Goal: Information Seeking & Learning: Learn about a topic

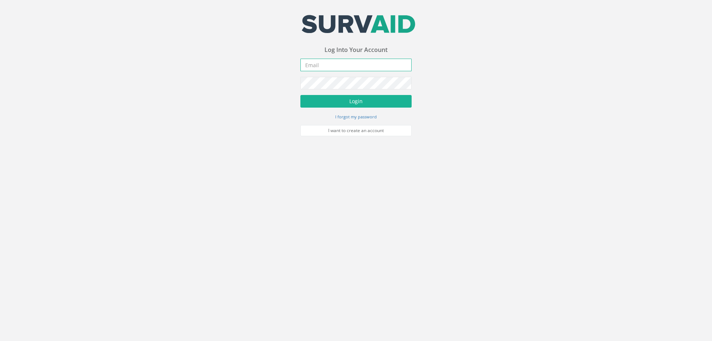
click at [313, 63] on input "email" at bounding box center [355, 65] width 111 height 13
type input "[EMAIL_ADDRESS][DOMAIN_NAME]"
click at [300, 95] on button "Login" at bounding box center [355, 101] width 111 height 13
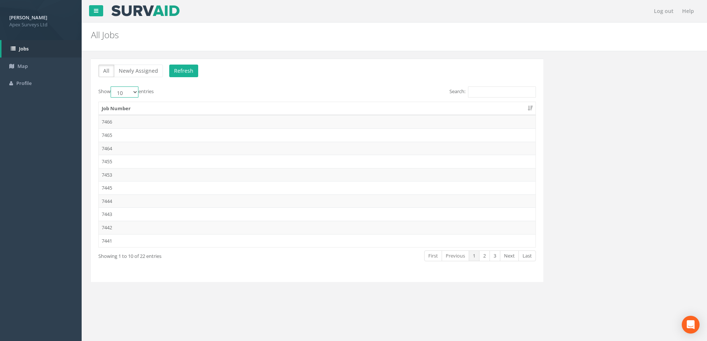
click at [137, 91] on select "10 25 50 100" at bounding box center [125, 91] width 28 height 11
select select "100"
click at [112, 86] on select "10 25 50 100" at bounding box center [125, 91] width 28 height 11
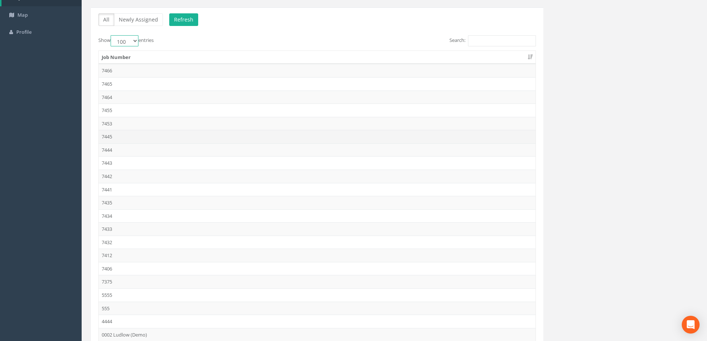
scroll to position [124, 0]
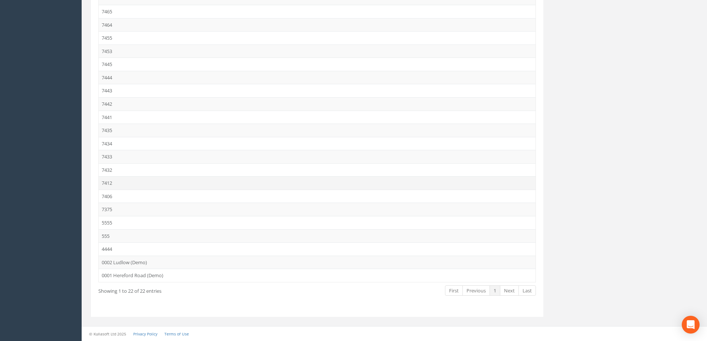
click at [109, 183] on td "7412" at bounding box center [317, 182] width 437 height 13
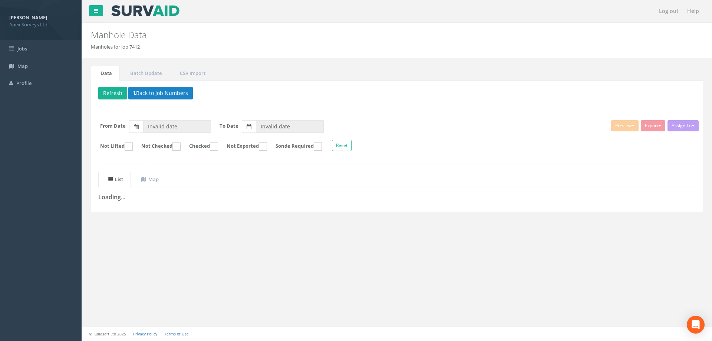
type input "[DATE]"
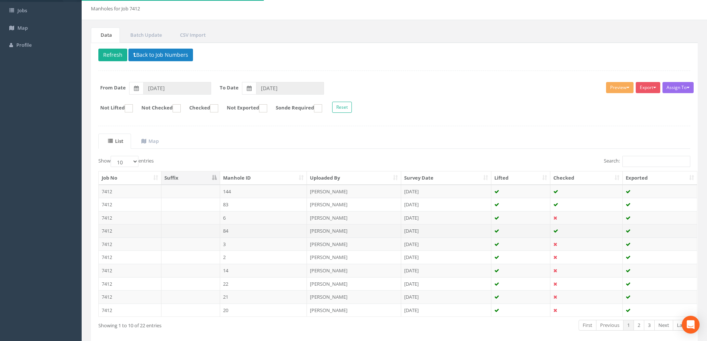
scroll to position [73, 0]
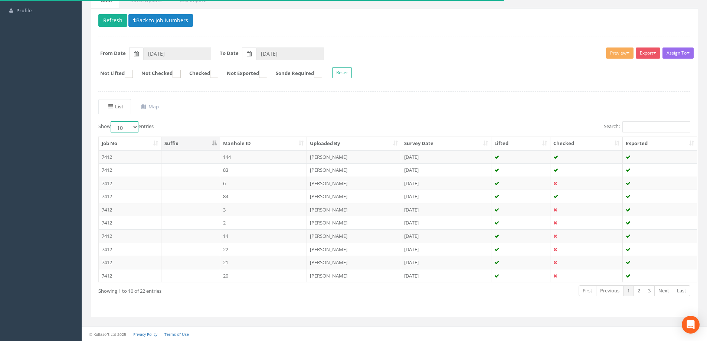
click at [135, 125] on select "10 25 50 100" at bounding box center [125, 126] width 28 height 11
select select "100"
click at [112, 121] on select "10 25 50 100" at bounding box center [125, 126] width 28 height 11
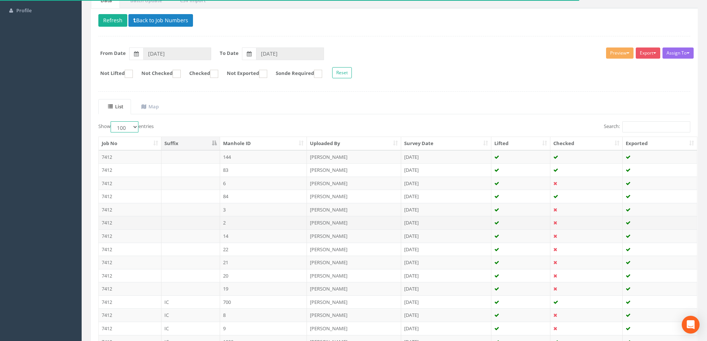
scroll to position [231, 0]
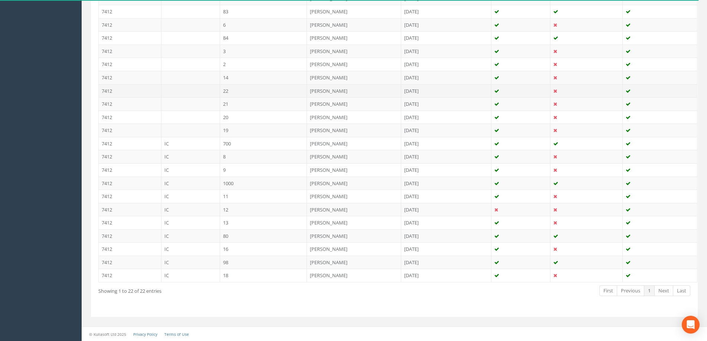
click at [232, 91] on td "22" at bounding box center [263, 90] width 87 height 13
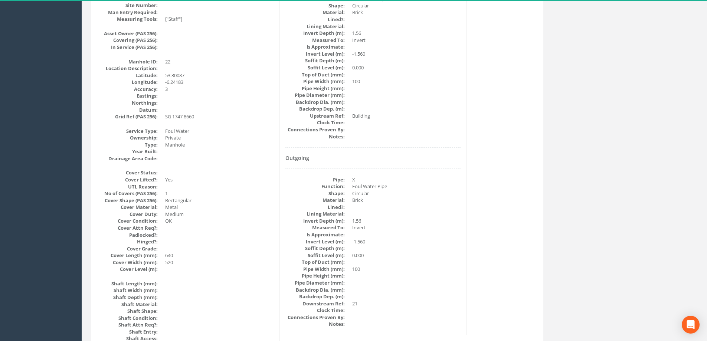
scroll to position [172, 0]
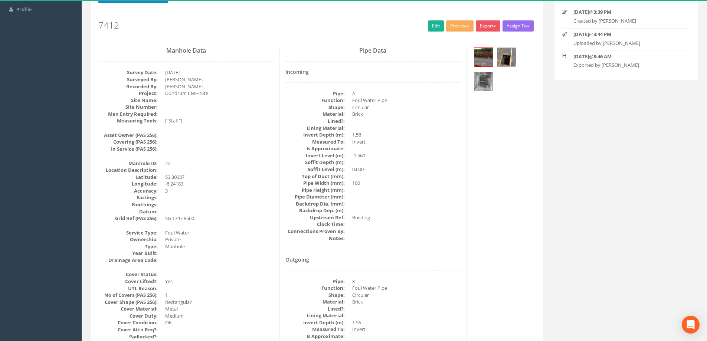
scroll to position [74, 0]
click at [487, 56] on img at bounding box center [483, 56] width 19 height 19
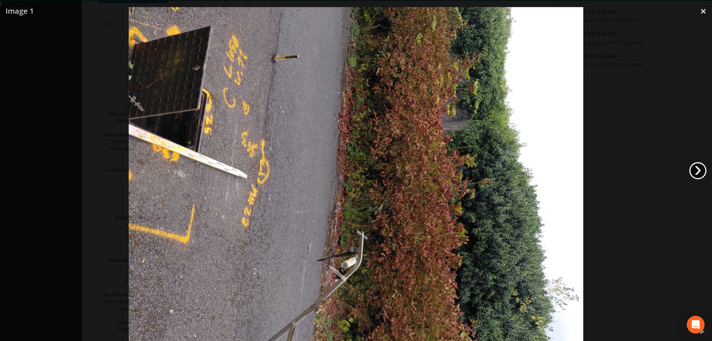
click at [694, 171] on link "›" at bounding box center [698, 170] width 17 height 17
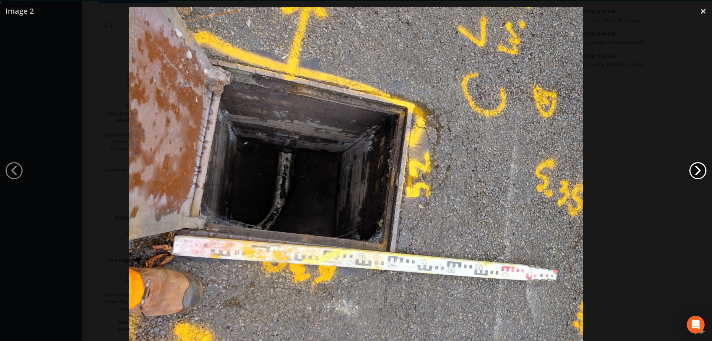
click at [694, 171] on link "›" at bounding box center [698, 170] width 17 height 17
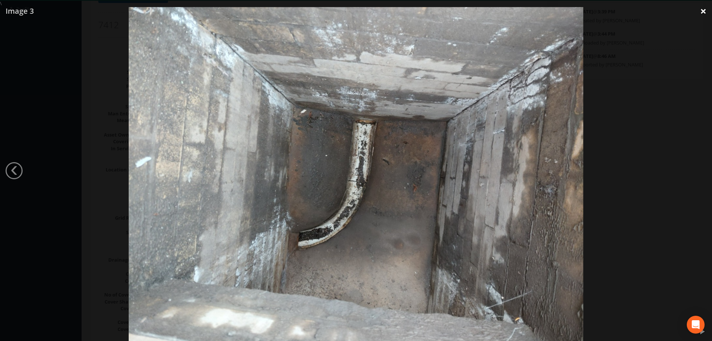
click at [700, 9] on link "×" at bounding box center [703, 11] width 17 height 22
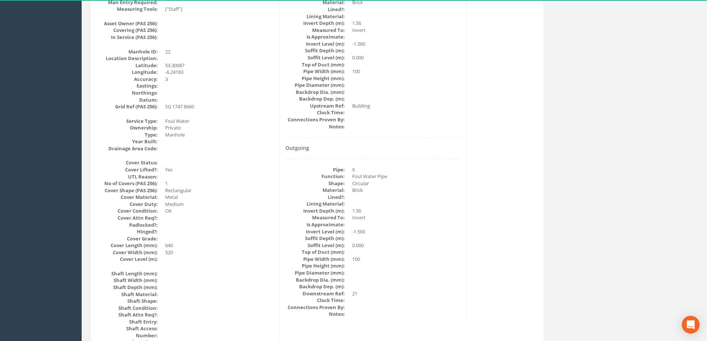
scroll to position [148, 0]
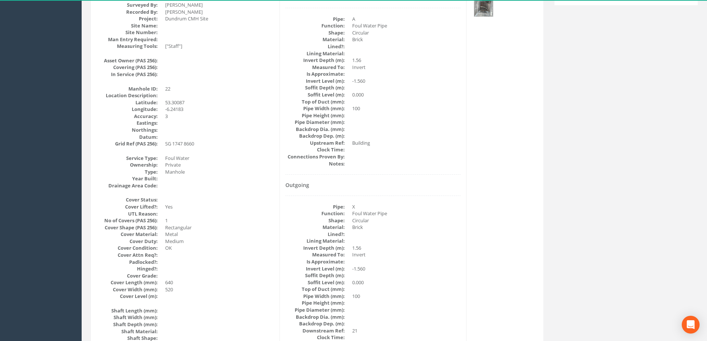
click at [235, 115] on dd "3" at bounding box center [219, 116] width 109 height 7
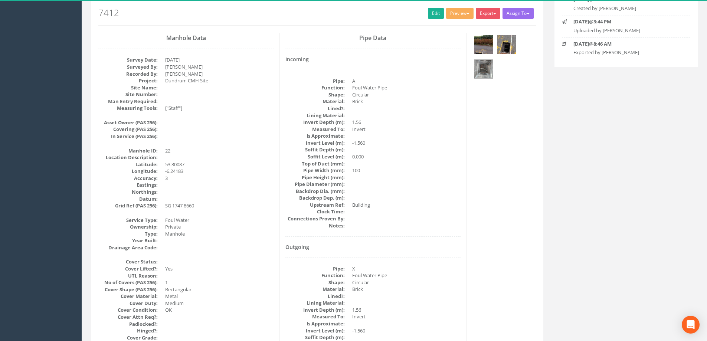
scroll to position [0, 0]
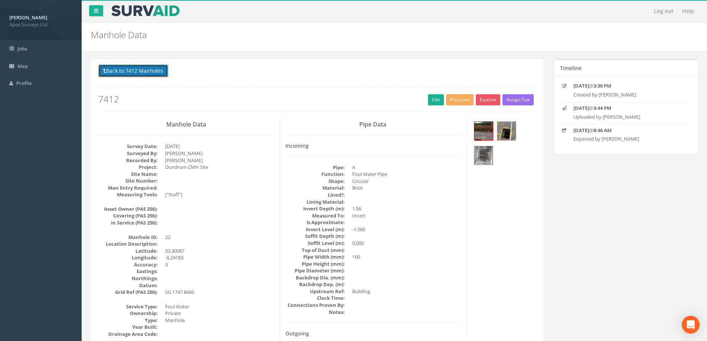
click at [125, 69] on button "Back to 7412 Manholes" at bounding box center [133, 71] width 70 height 13
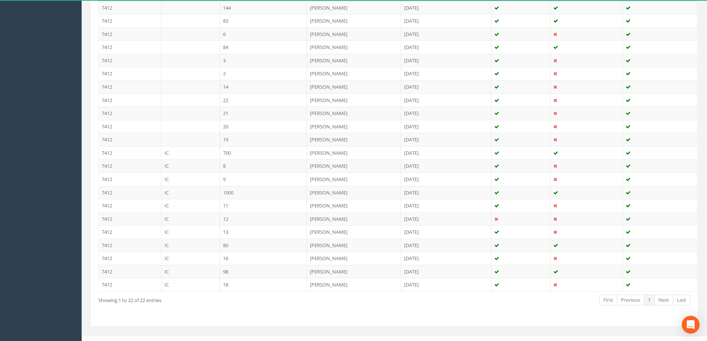
scroll to position [223, 0]
click at [235, 109] on td "21" at bounding box center [263, 112] width 87 height 13
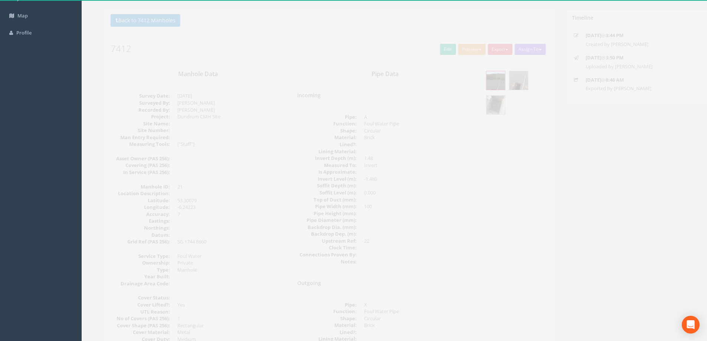
scroll to position [0, 0]
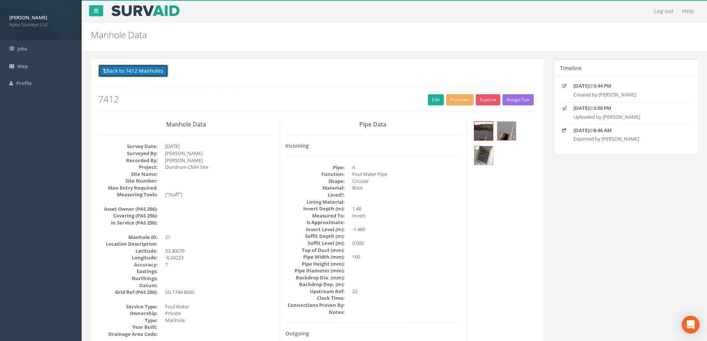
drag, startPoint x: 143, startPoint y: 69, endPoint x: 174, endPoint y: 99, distance: 43.0
click at [143, 69] on button "Back to 7412 Manholes" at bounding box center [133, 71] width 70 height 13
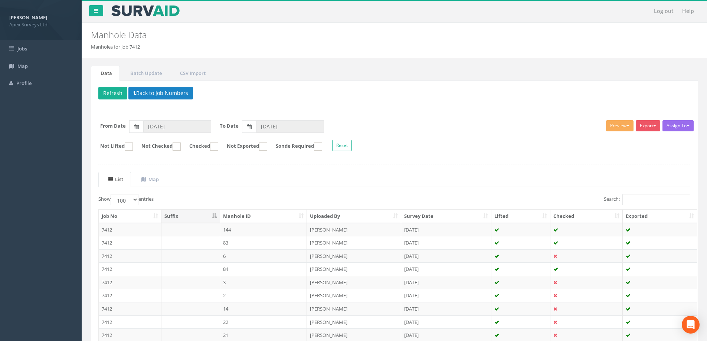
click at [434, 167] on div "Delete Refresh Back to Job Numbers Assign To No Companies Added Export Heathrow…" at bounding box center [394, 314] width 606 height 467
